Goal: Book appointment/travel/reservation

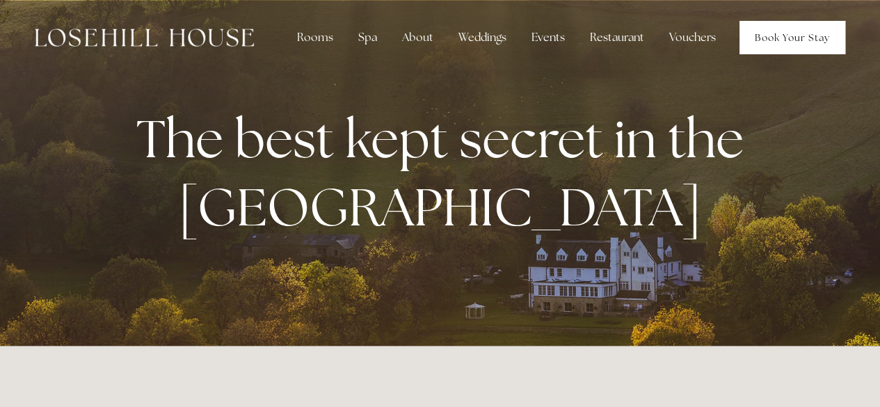
click at [767, 33] on link "Book Your Stay" at bounding box center [792, 37] width 106 height 33
